Goal: Information Seeking & Learning: Find specific fact

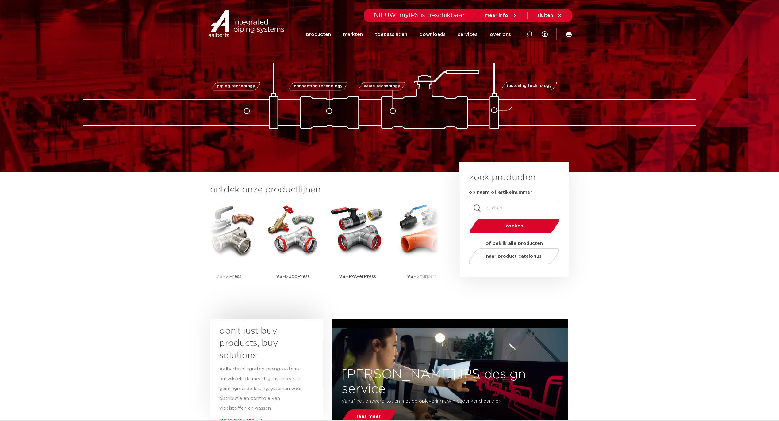
click at [503, 206] on input "op naam of artikelnummer" at bounding box center [514, 208] width 90 height 14
type input "VSH Klem"
click at [467, 218] on button "zoeken" at bounding box center [514, 226] width 95 height 16
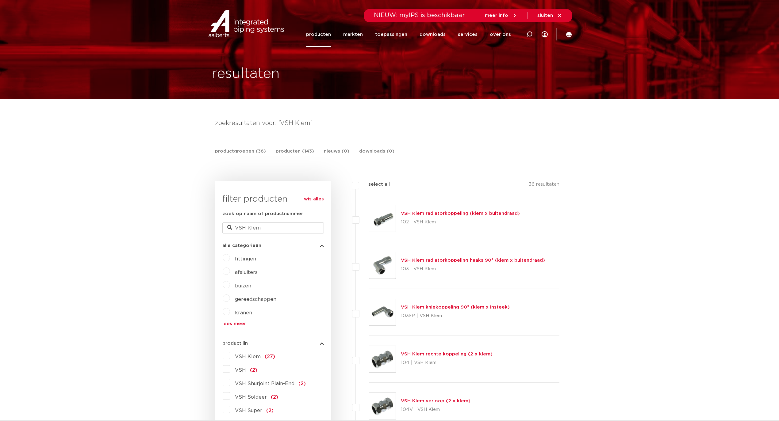
click at [425, 353] on link "VSH Klem rechte koppeling (2 x klem)" at bounding box center [447, 354] width 92 height 5
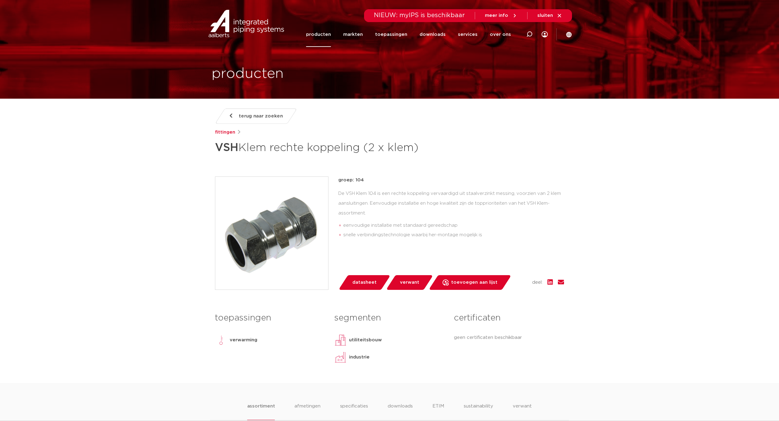
click at [278, 259] on img at bounding box center [271, 233] width 113 height 113
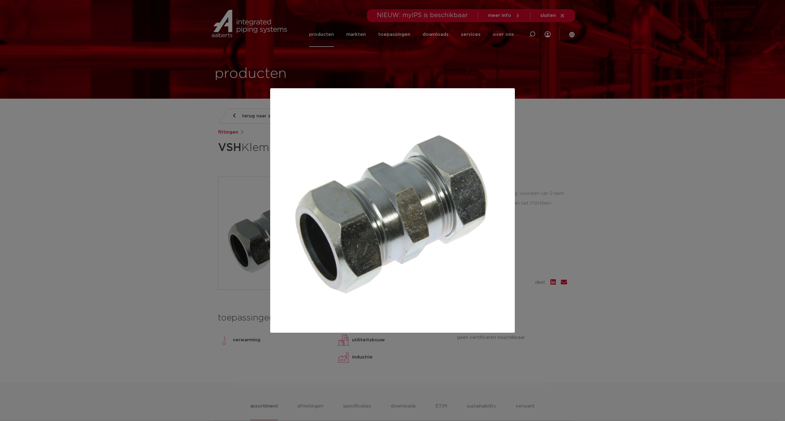
click at [558, 217] on div at bounding box center [392, 210] width 785 height 421
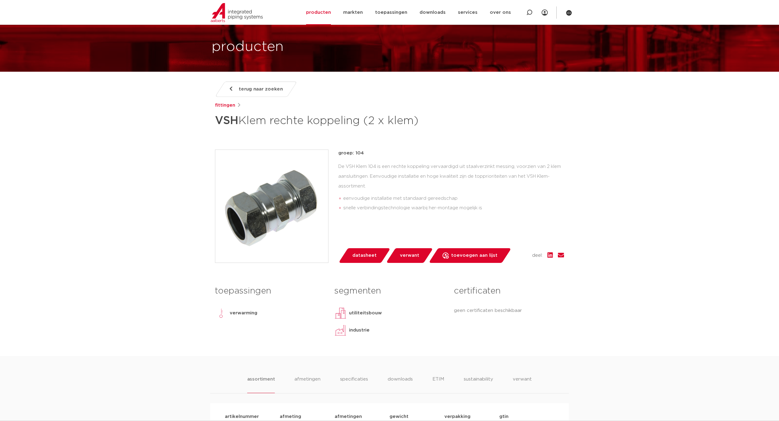
scroll to position [41, 0]
